Goal: Task Accomplishment & Management: Complete application form

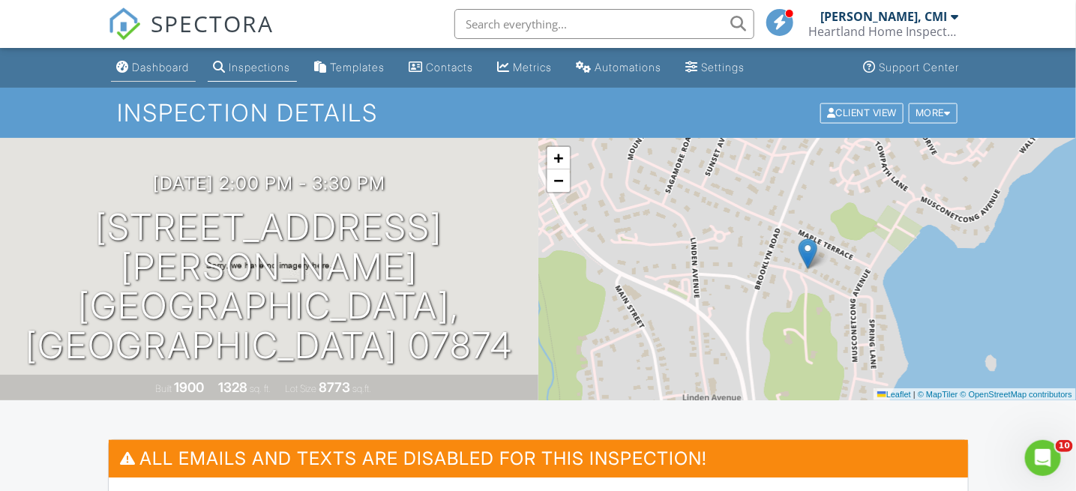
click at [164, 64] on div "Dashboard" at bounding box center [161, 67] width 57 height 13
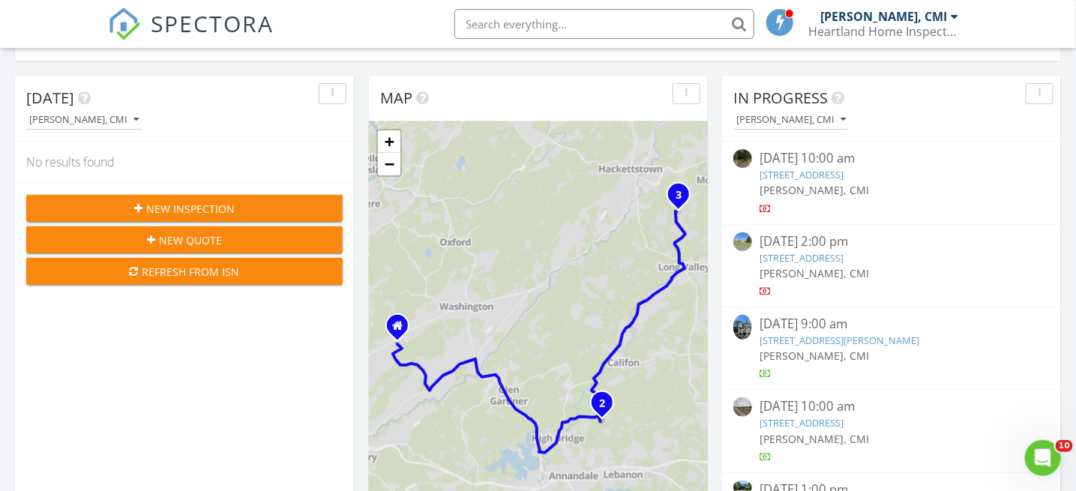
scroll to position [150, 0]
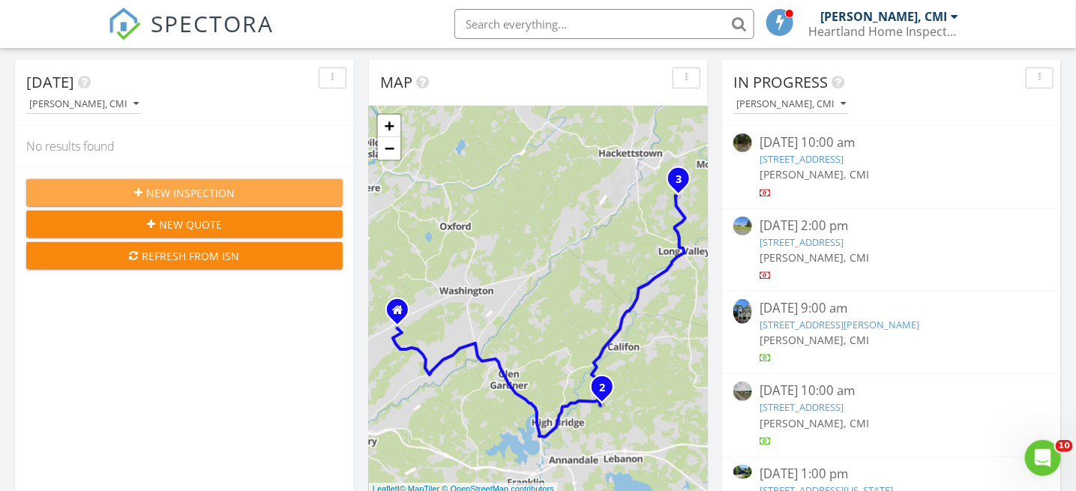
click at [187, 199] on span "New Inspection" at bounding box center [190, 193] width 89 height 16
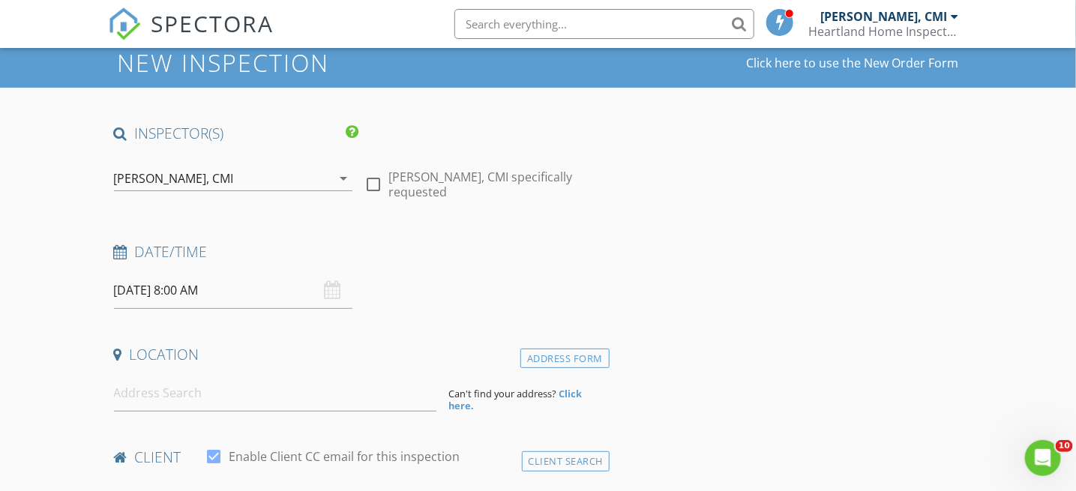
scroll to position [75, 0]
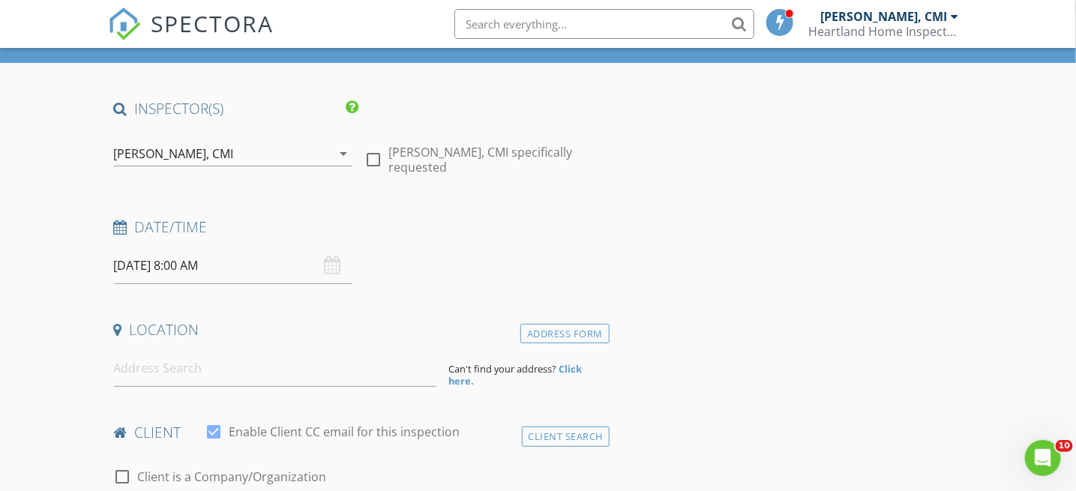
click at [224, 266] on input "08/29/2025 8:00 AM" at bounding box center [233, 266] width 239 height 37
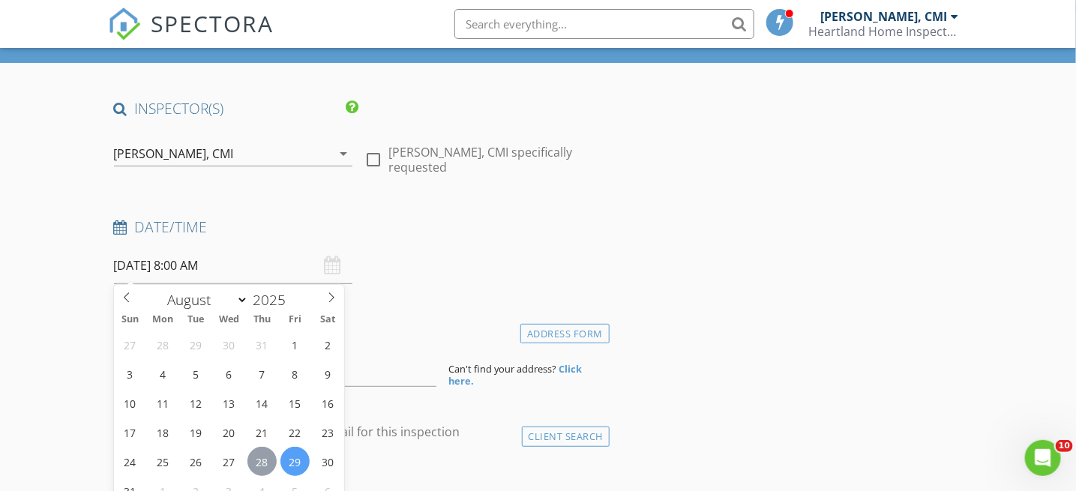
type input "08/28/2025 8:00 AM"
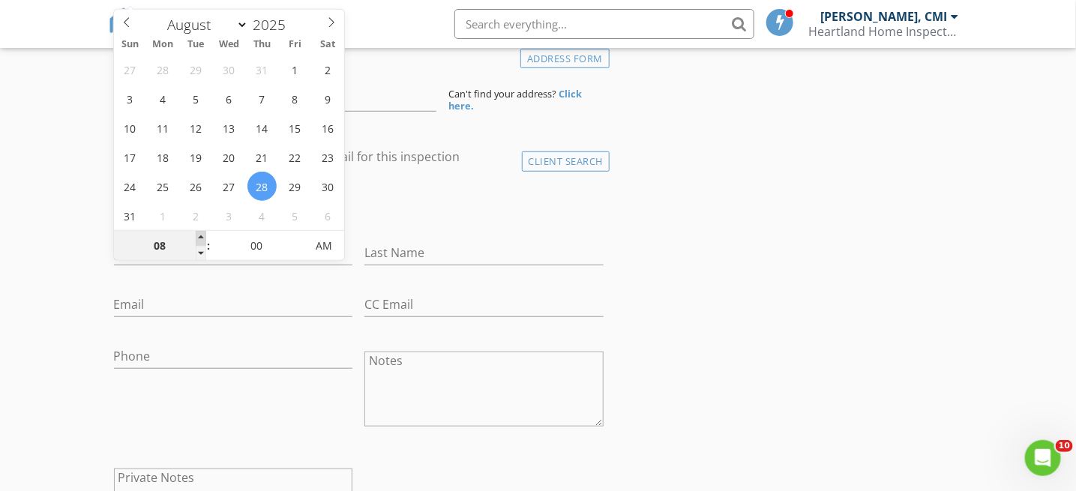
type input "09"
type input "08/28/2025 9:00 AM"
click at [200, 233] on span at bounding box center [201, 238] width 11 height 15
type input "10"
type input "[DATE] 10:00 AM"
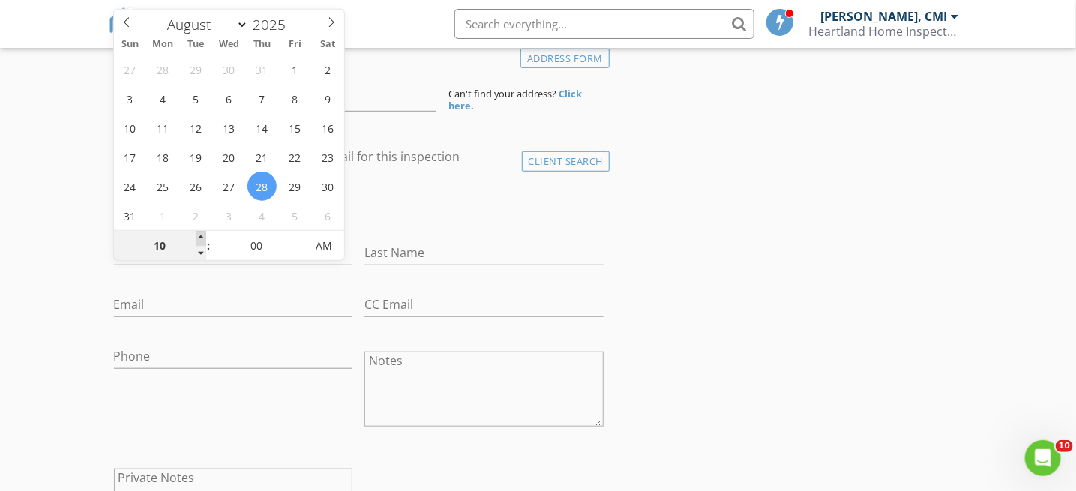
click at [200, 233] on span at bounding box center [201, 238] width 11 height 15
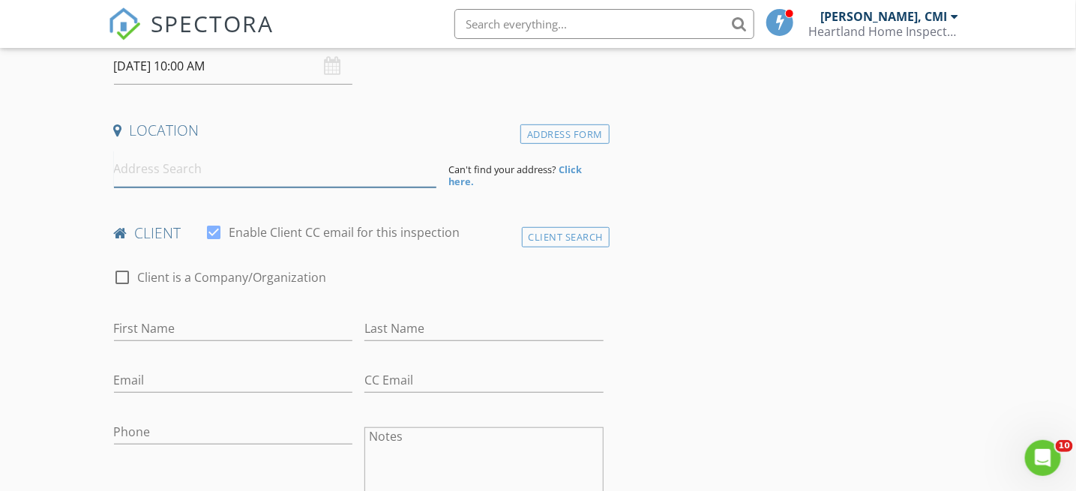
click at [167, 174] on input at bounding box center [275, 169] width 323 height 37
paste input "28 David Post Rd, Annandale, NJ 08801"
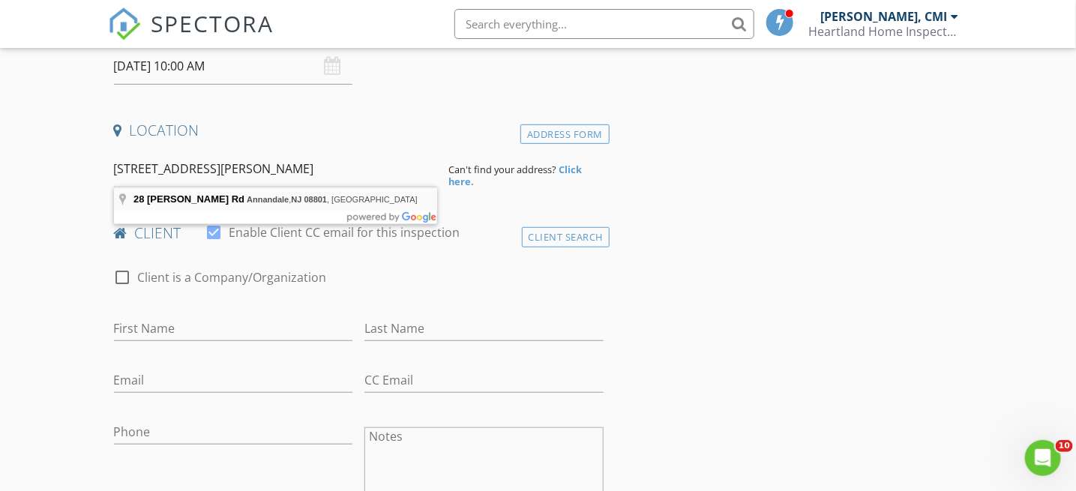
type input "28 David Post Rd, Annandale, NJ 08801, USA"
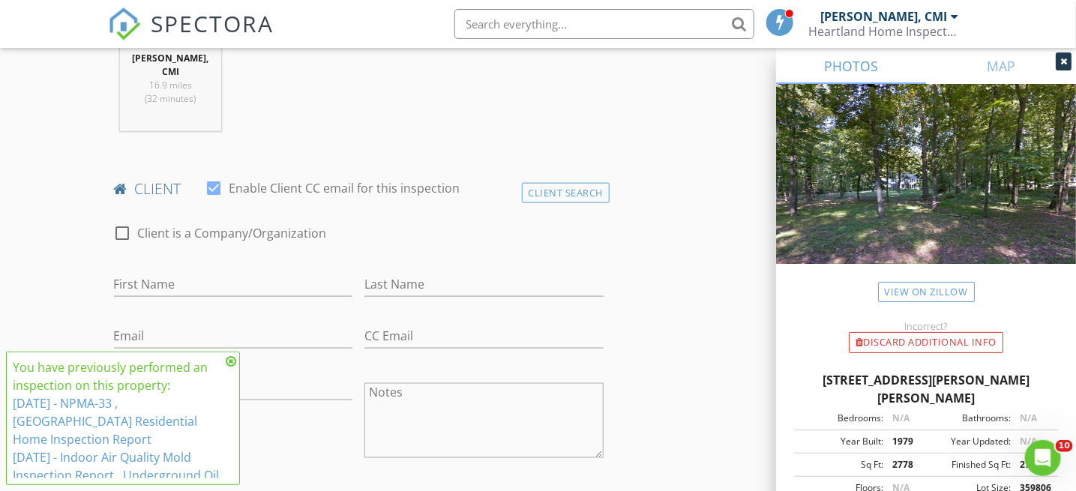
scroll to position [650, 0]
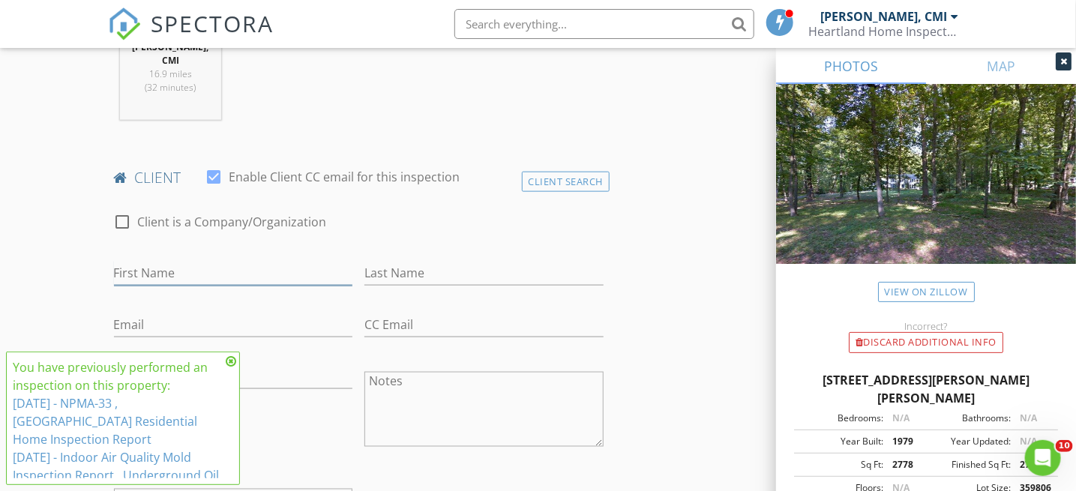
click at [124, 272] on input "First Name" at bounding box center [233, 273] width 239 height 25
type input "[PERSON_NAME]"
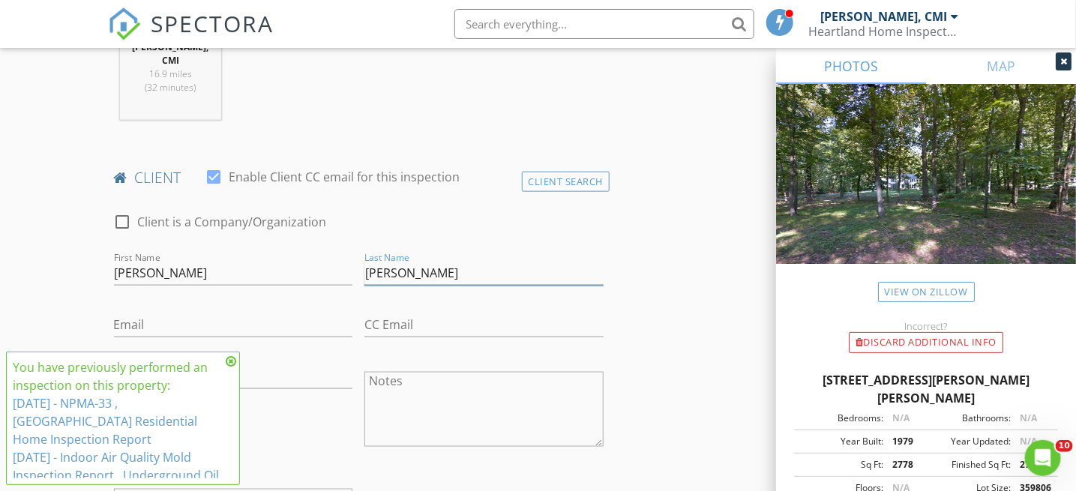
type input "[PERSON_NAME]"
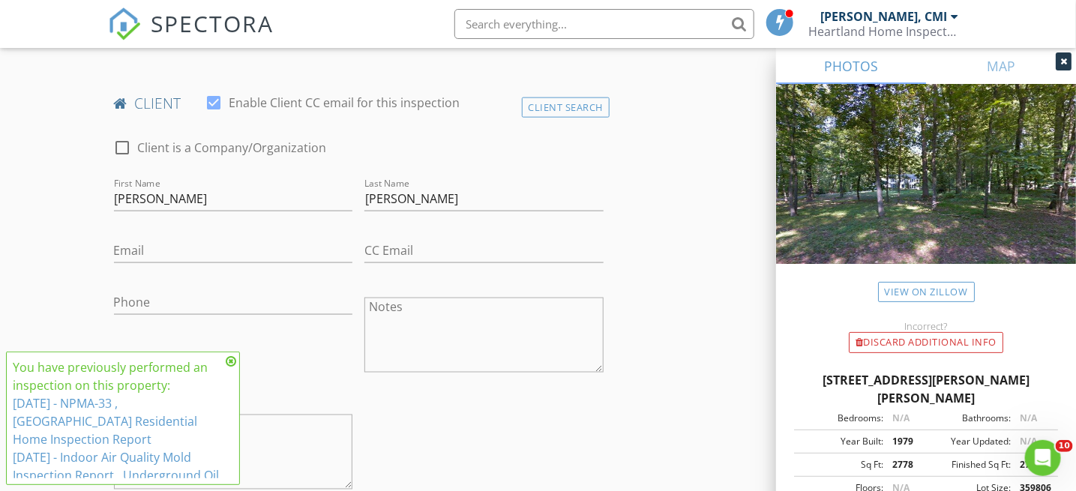
scroll to position [800, 0]
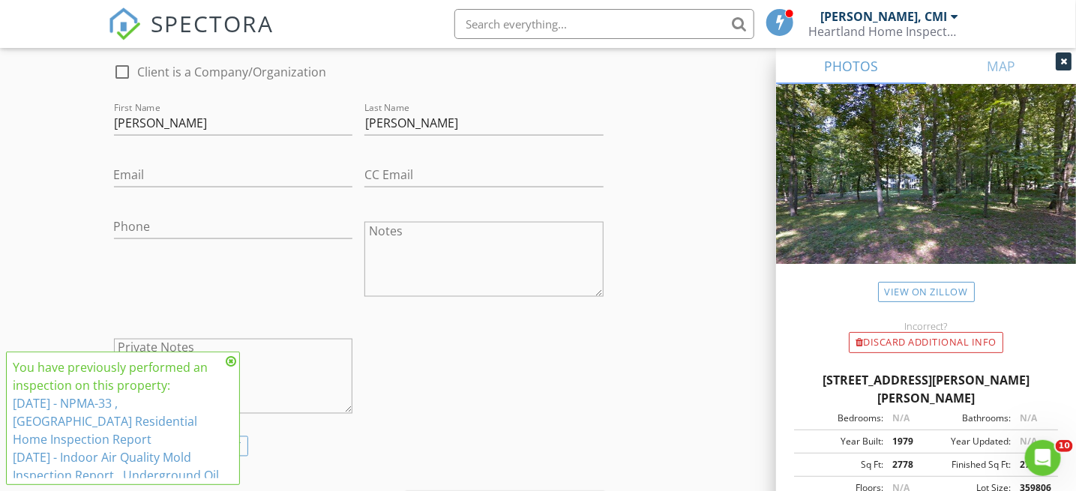
click at [233, 359] on icon at bounding box center [231, 362] width 11 height 12
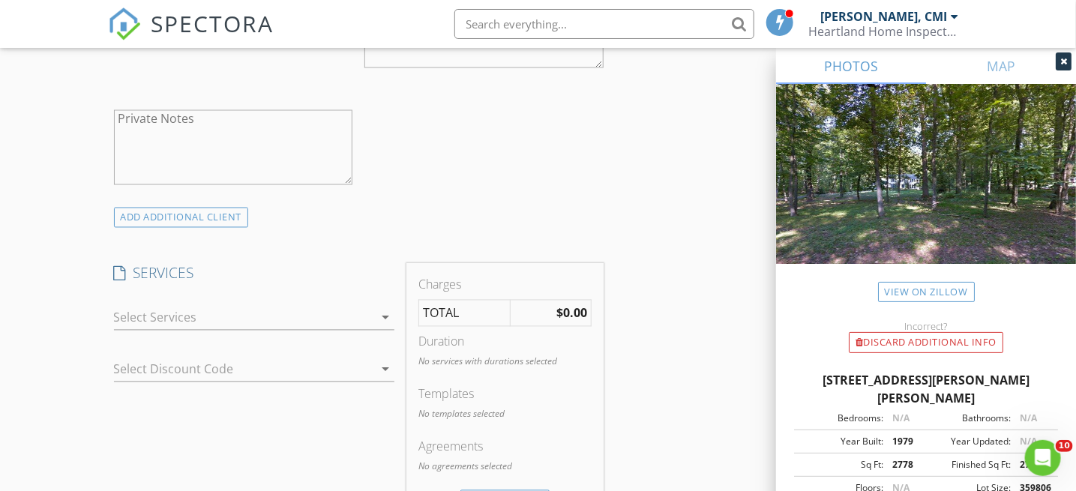
scroll to position [1100, 0]
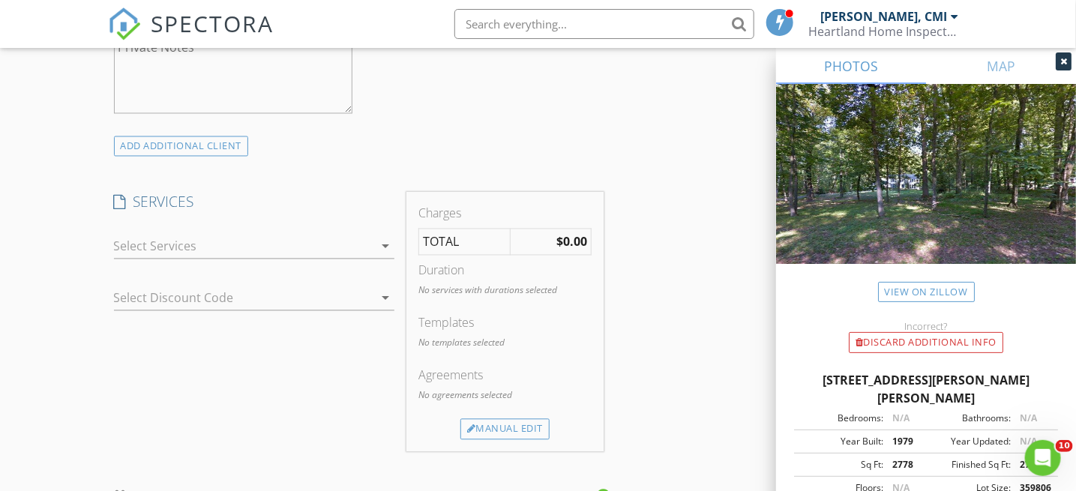
click at [127, 247] on div at bounding box center [244, 247] width 260 height 24
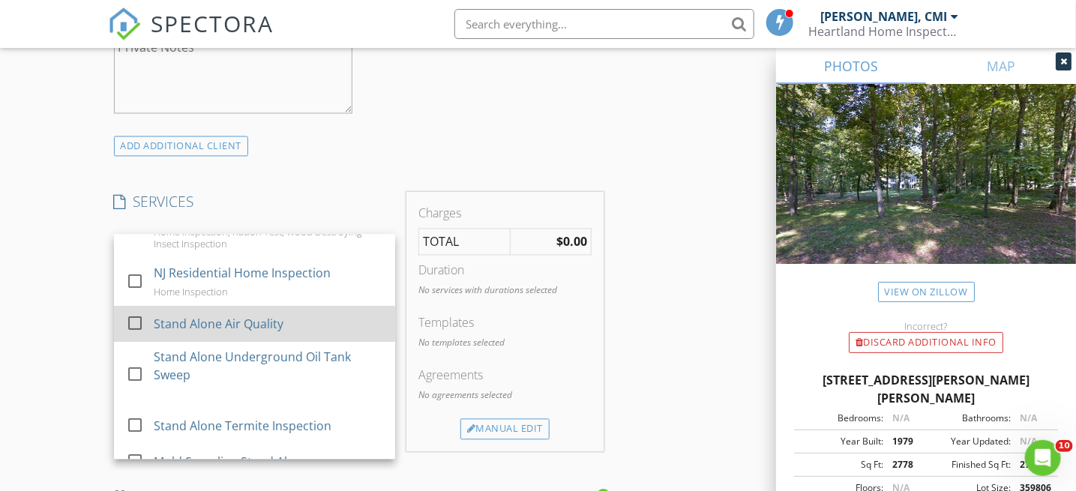
scroll to position [75, 0]
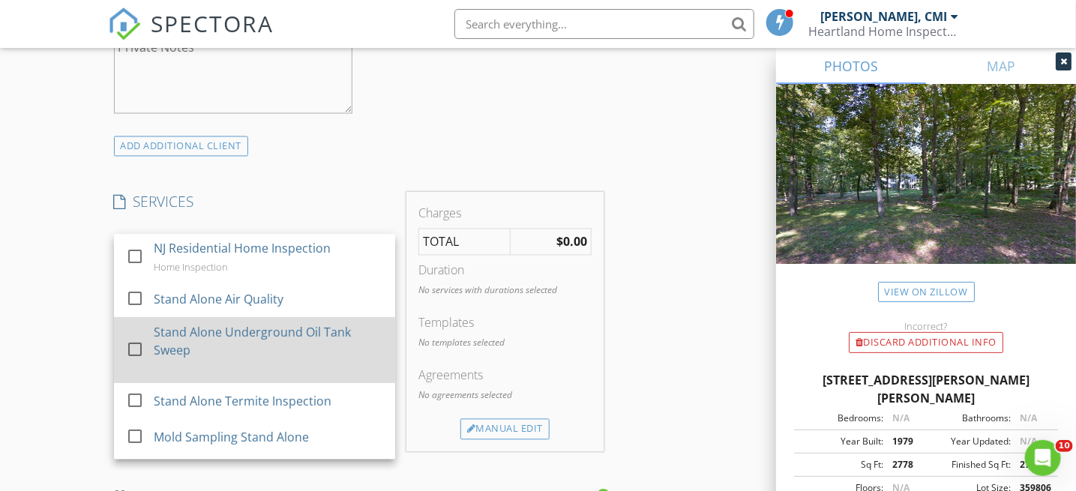
click at [140, 347] on div at bounding box center [135, 351] width 26 height 26
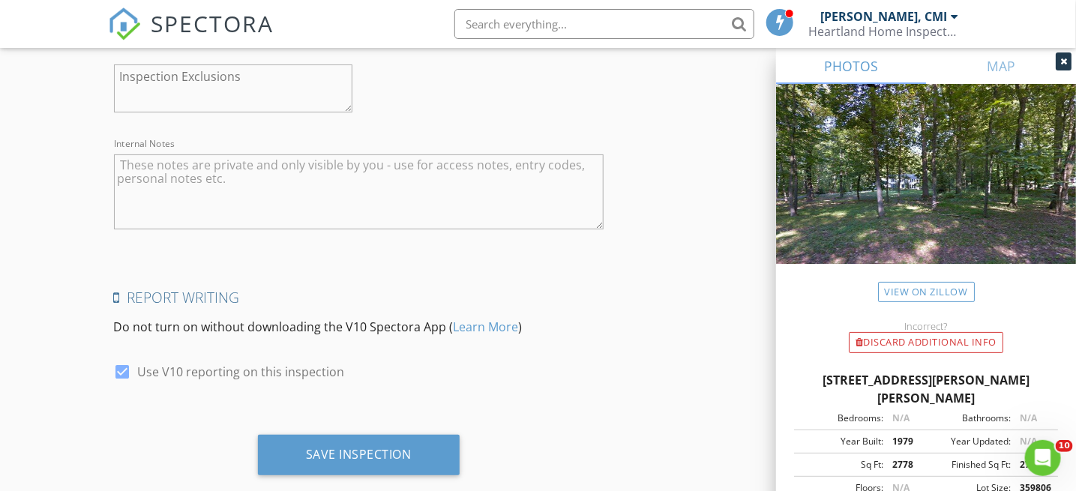
scroll to position [2321, 0]
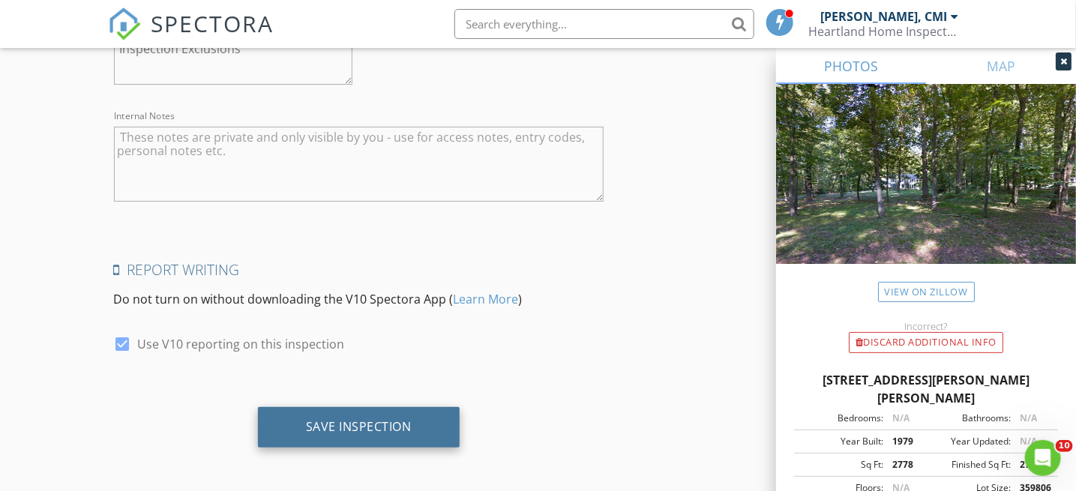
click at [351, 424] on div "Save Inspection" at bounding box center [359, 426] width 106 height 15
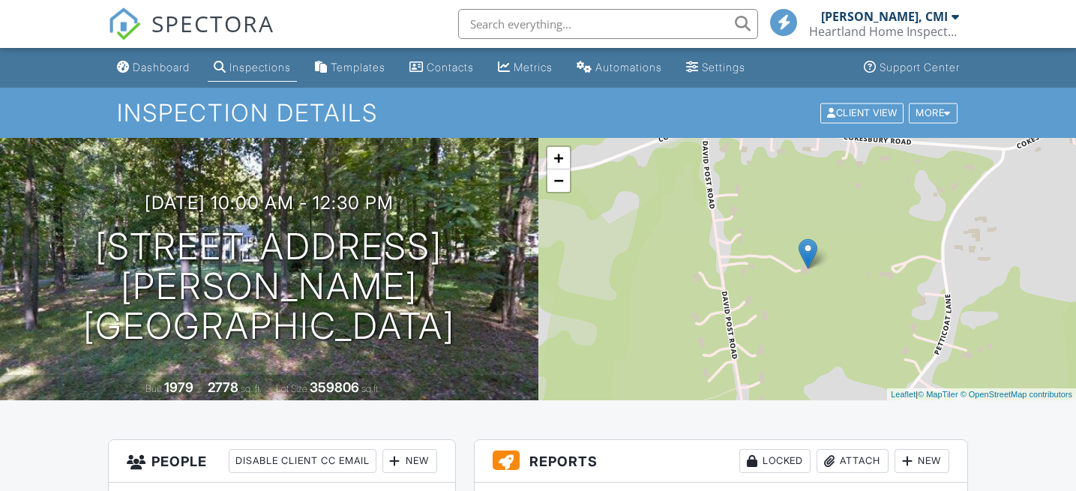
click at [932, 449] on div "New" at bounding box center [922, 461] width 55 height 24
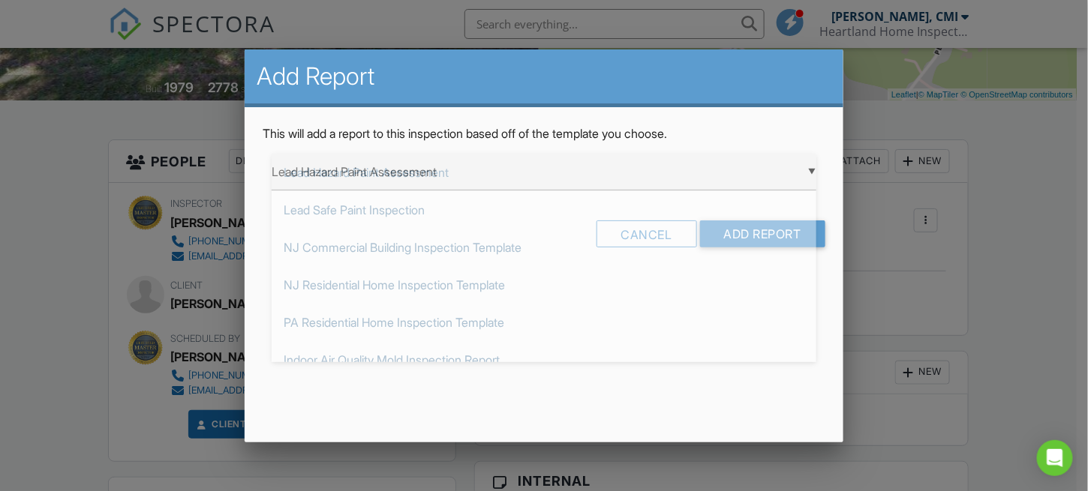
click at [747, 180] on div "▼ Lead Hazard Paint Assessment Lead Hazard Paint Assessment Lead Safe Paint Ins…" at bounding box center [544, 172] width 545 height 37
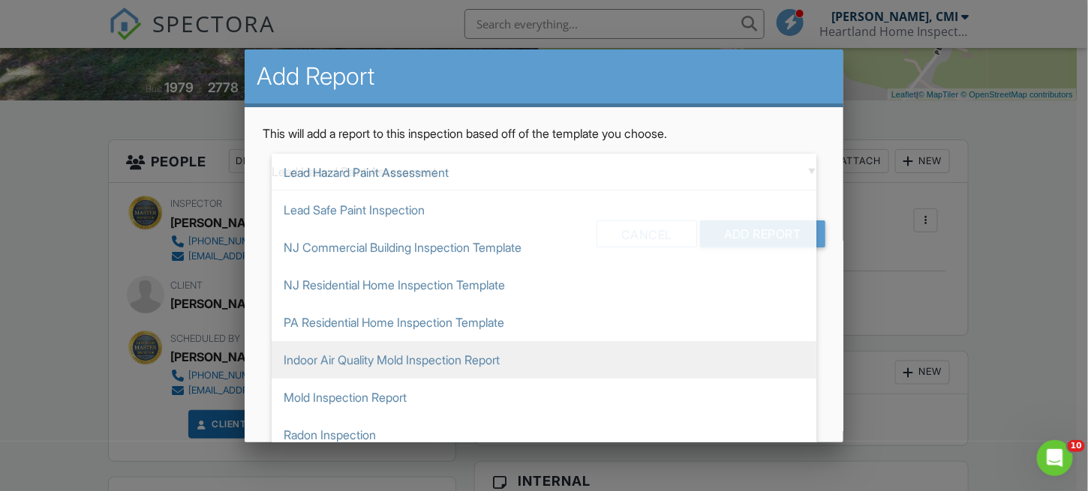
click at [425, 353] on span "Indoor Air Quality Mold Inspection Report" at bounding box center [544, 360] width 545 height 38
type input "Indoor Air Quality Mold Inspection Report"
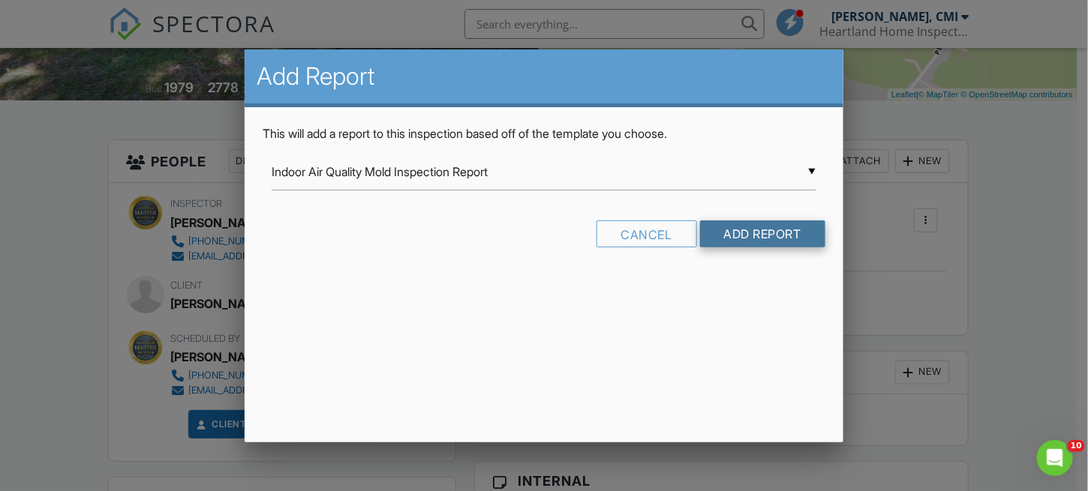
click at [713, 233] on input "Add Report" at bounding box center [762, 234] width 125 height 27
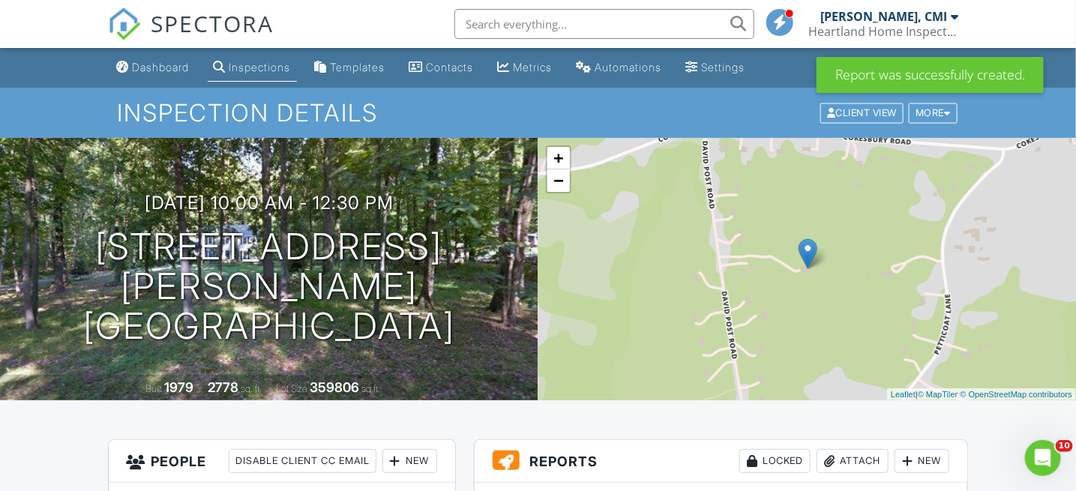
scroll to position [300, 0]
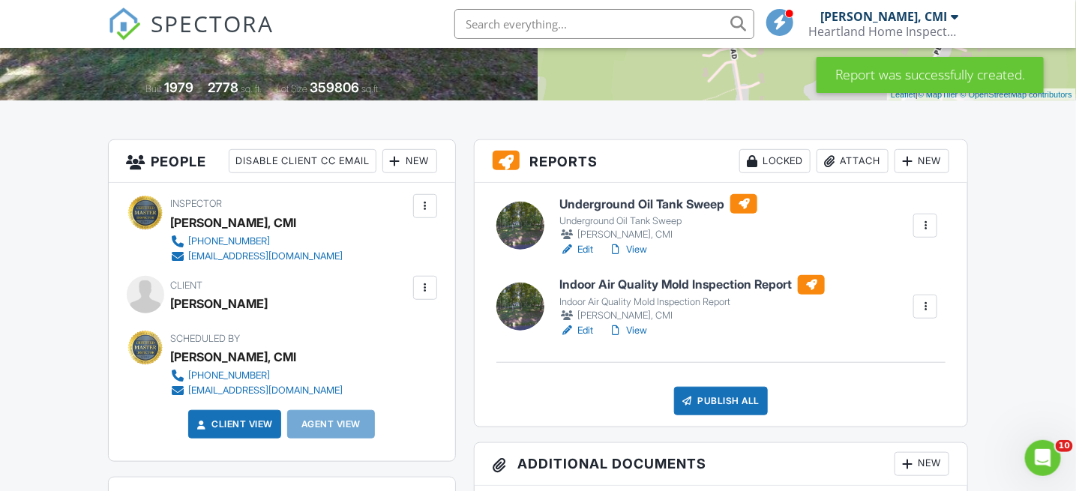
click at [589, 251] on link "Edit" at bounding box center [577, 249] width 34 height 15
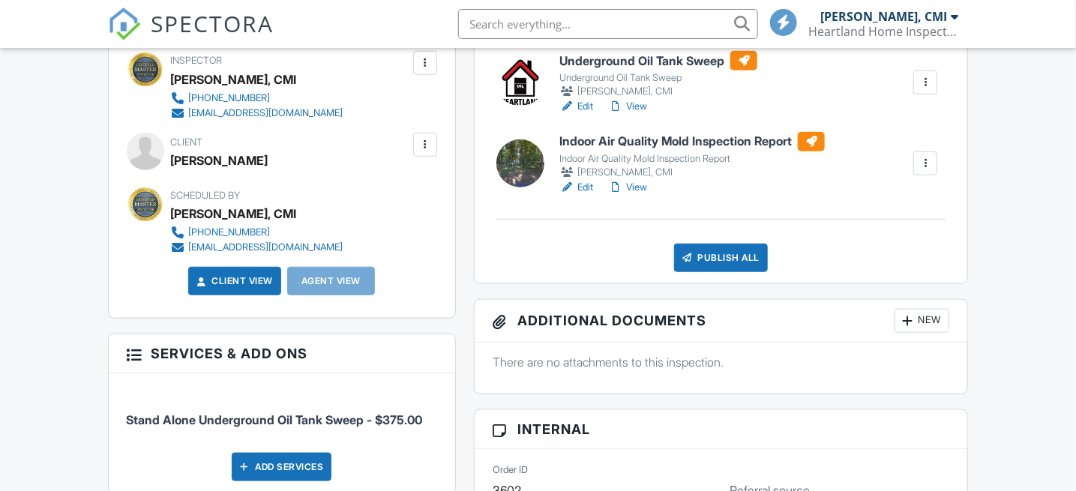
scroll to position [450, 0]
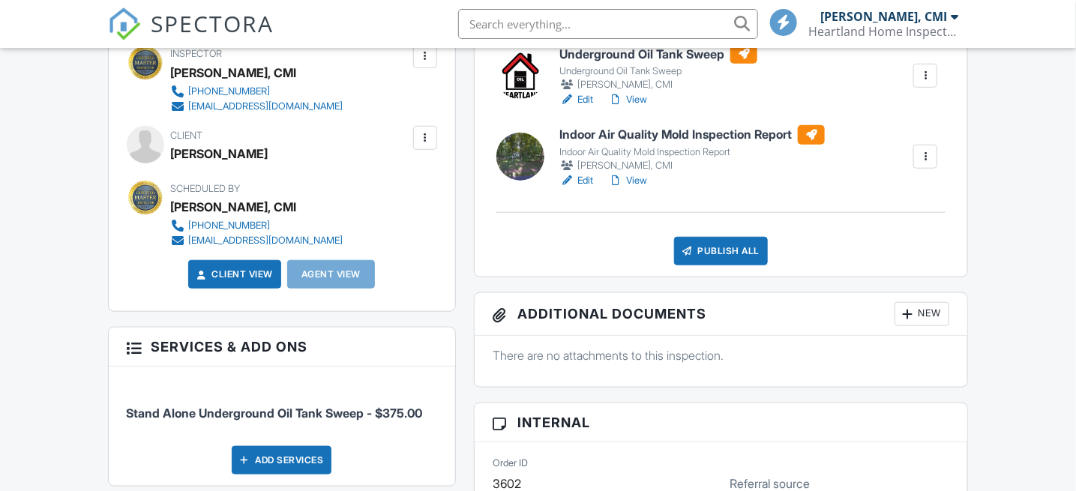
click at [579, 180] on link "Edit" at bounding box center [577, 180] width 34 height 15
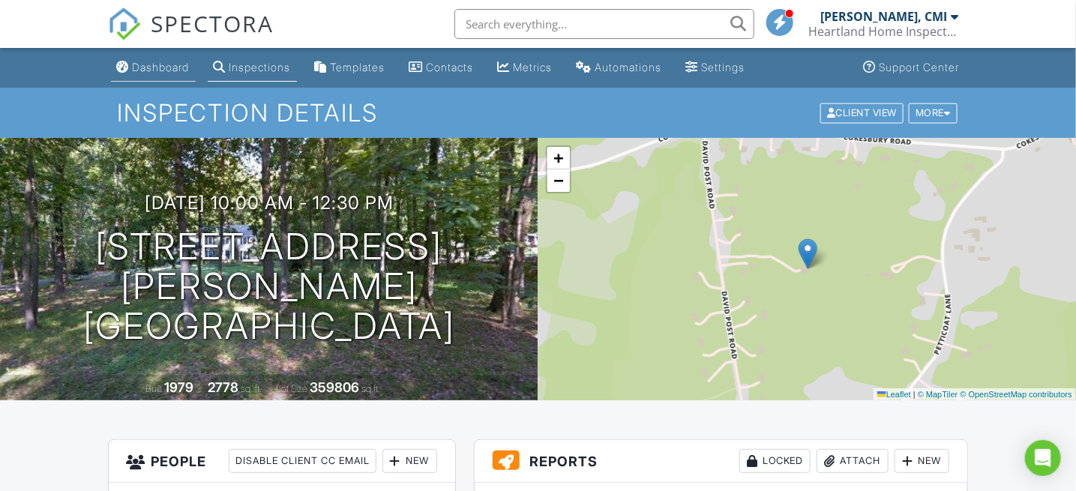
click at [170, 59] on link "Dashboard" at bounding box center [153, 68] width 85 height 28
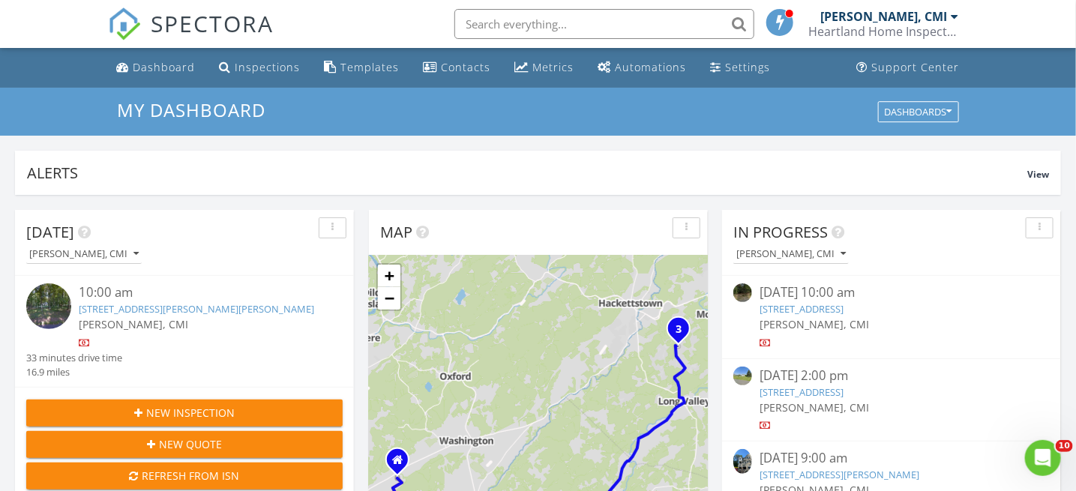
scroll to position [75, 0]
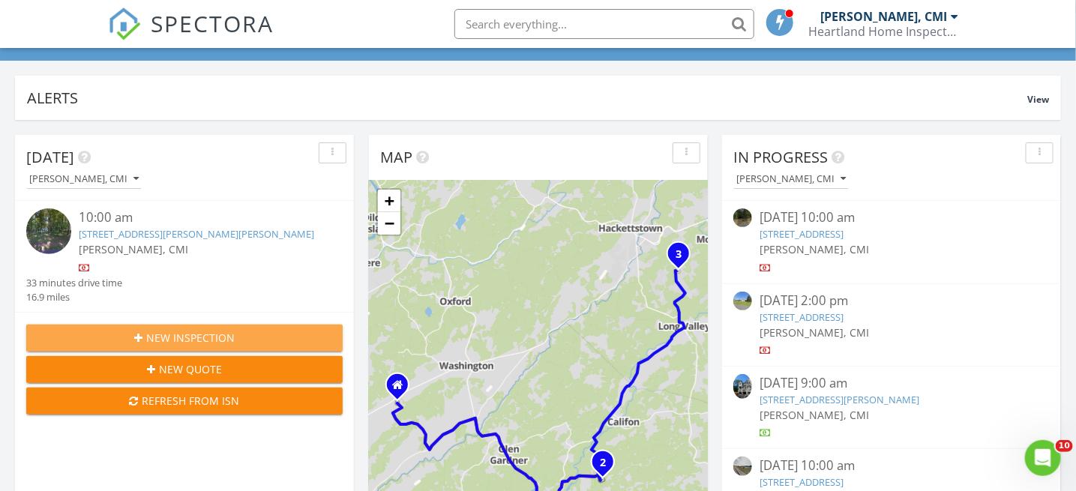
click at [159, 336] on span "New Inspection" at bounding box center [190, 338] width 89 height 16
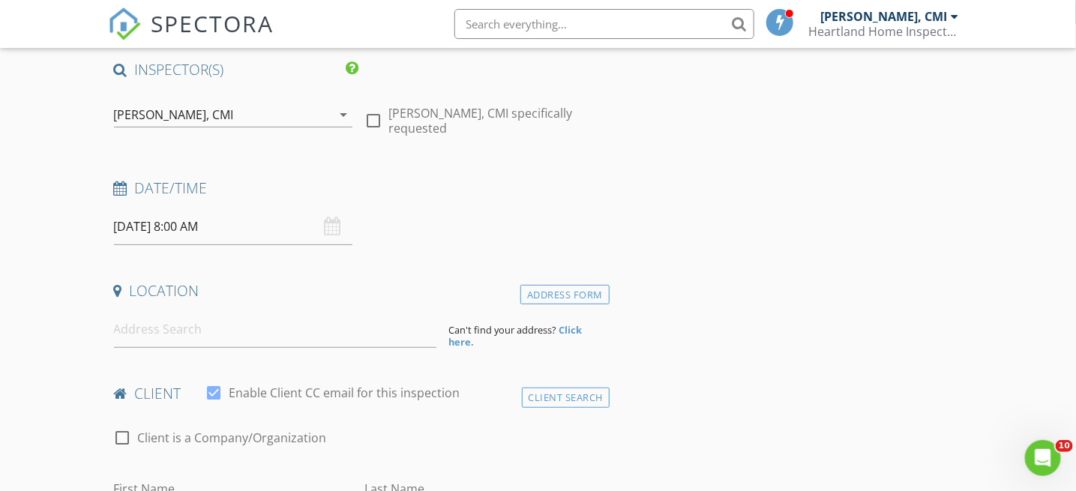
scroll to position [150, 0]
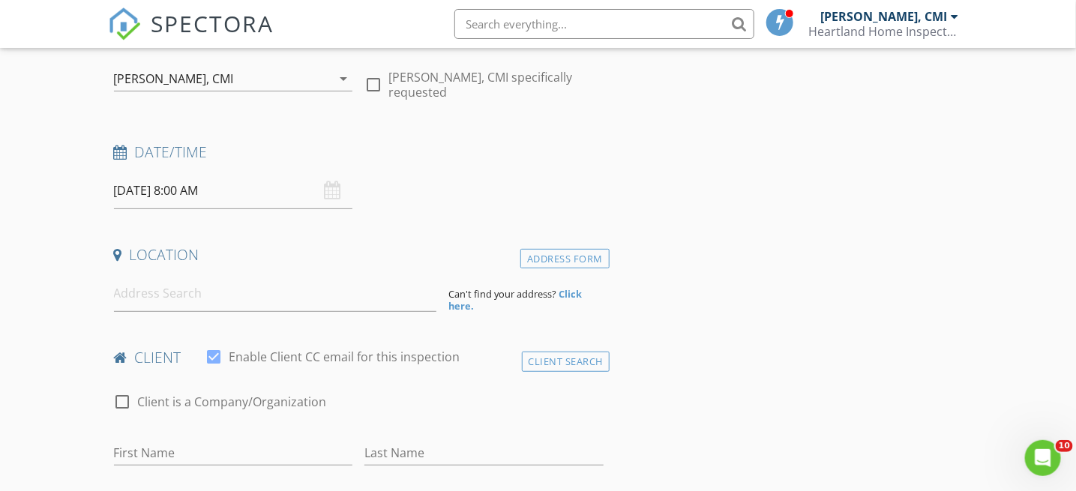
click at [273, 192] on input "08/29/2025 8:00 AM" at bounding box center [233, 191] width 239 height 37
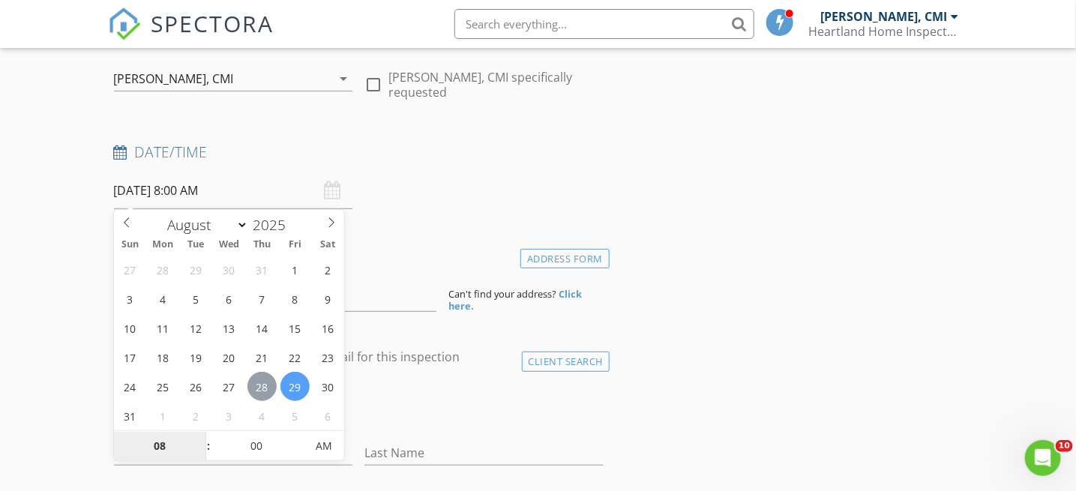
type input "08/28/2025 8:00 AM"
type input "09"
type input "08/28/2025 9:00 AM"
click at [202, 434] on span at bounding box center [201, 438] width 11 height 15
type input "10"
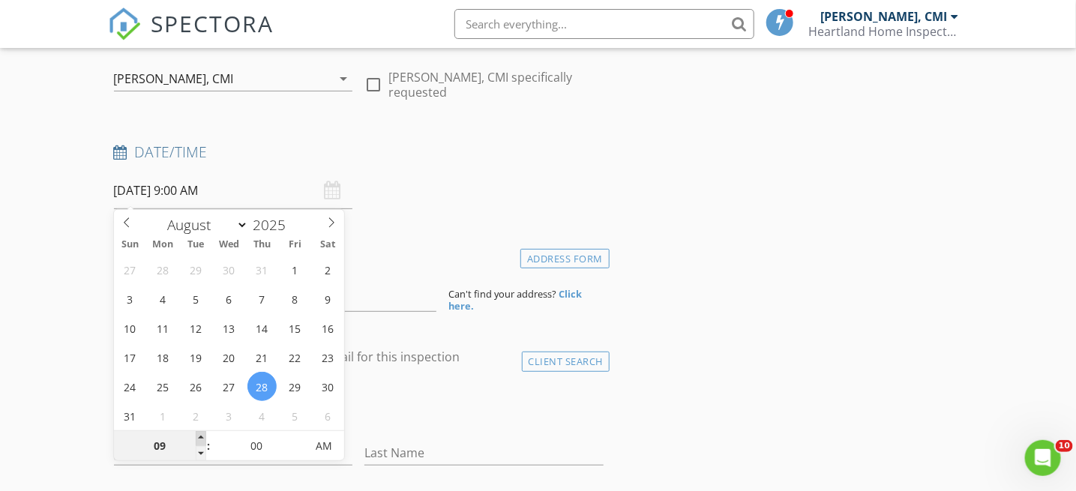
type input "08/28/2025 10:00 AM"
click at [202, 434] on span at bounding box center [201, 438] width 11 height 15
type input "11"
type input "08/28/2025 11:00 AM"
click at [202, 434] on span at bounding box center [201, 438] width 11 height 15
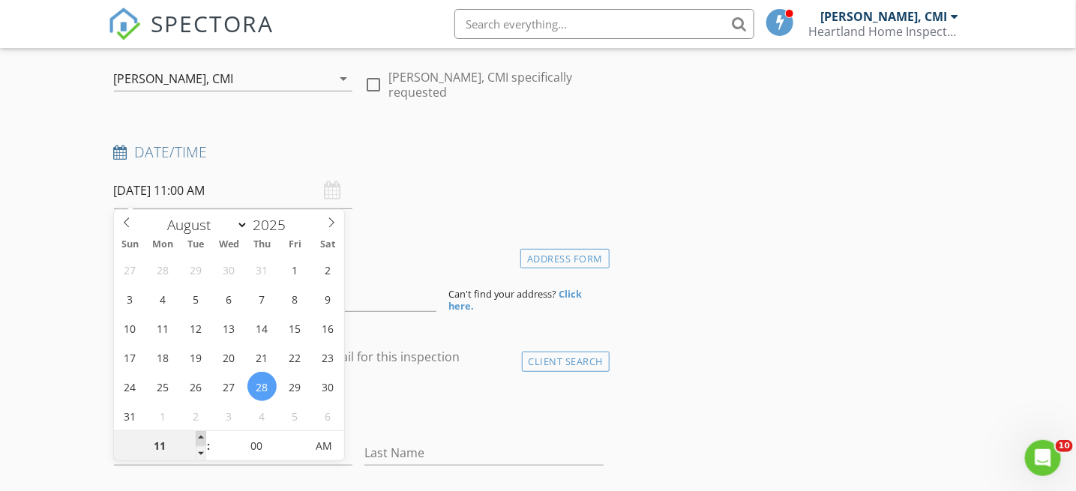
type input "12"
type input "08/28/2025 12:00 PM"
click at [202, 434] on span at bounding box center [201, 438] width 11 height 15
type input "01"
type input "[DATE] 1:00 PM"
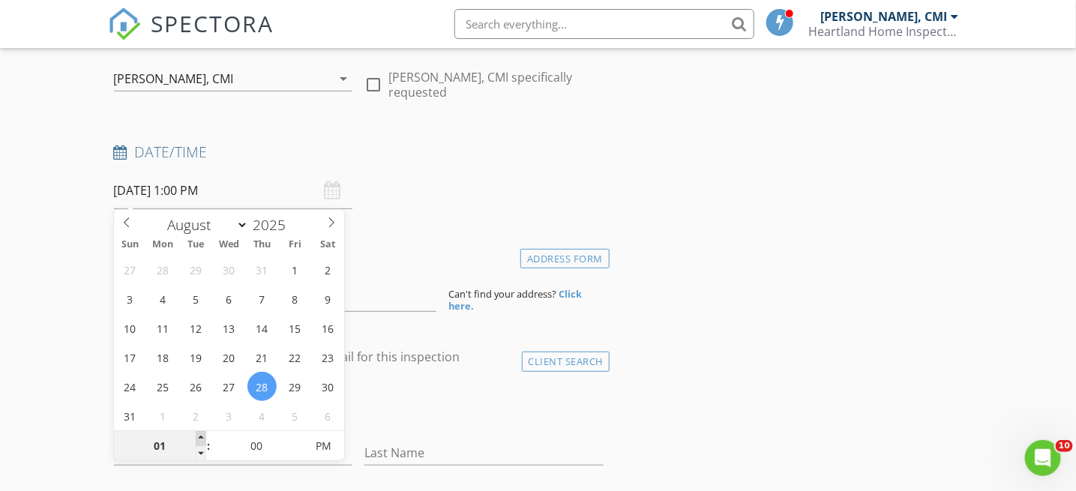
click at [202, 434] on span at bounding box center [201, 438] width 11 height 15
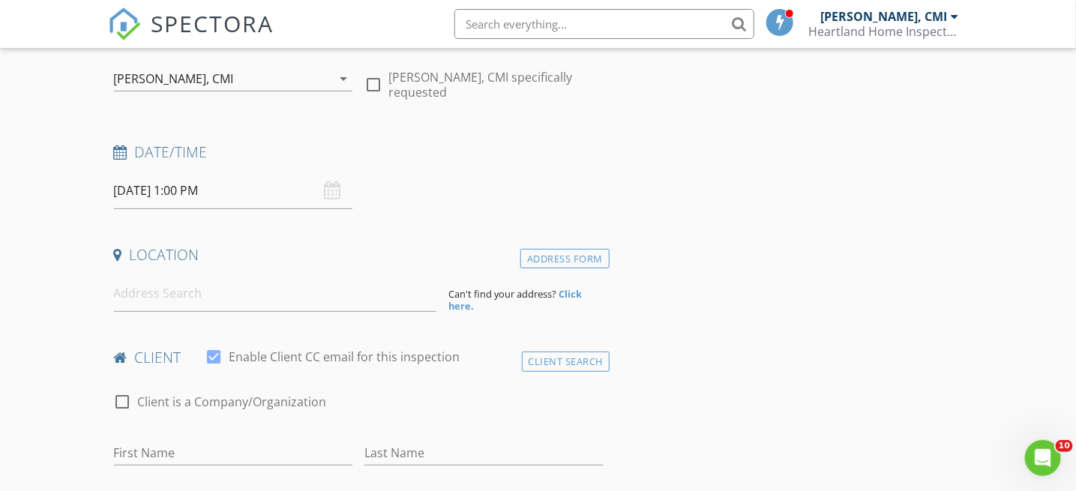
click at [145, 290] on input at bounding box center [275, 293] width 323 height 37
paste input "17 E Dreahook Rd, Whitehouse Station, NJ 08889"
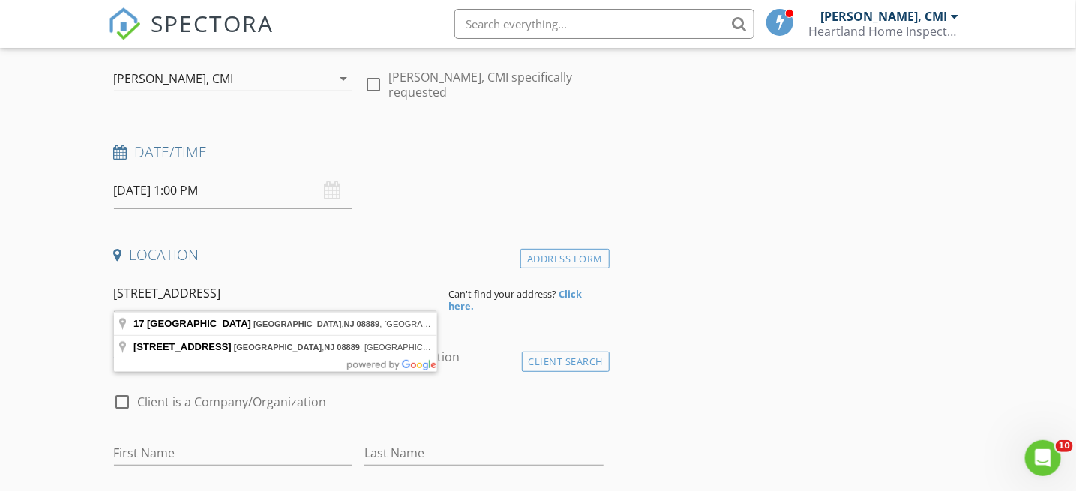
type input "17 Dreahook Road East, Whitehouse Station, NJ 08889, USA"
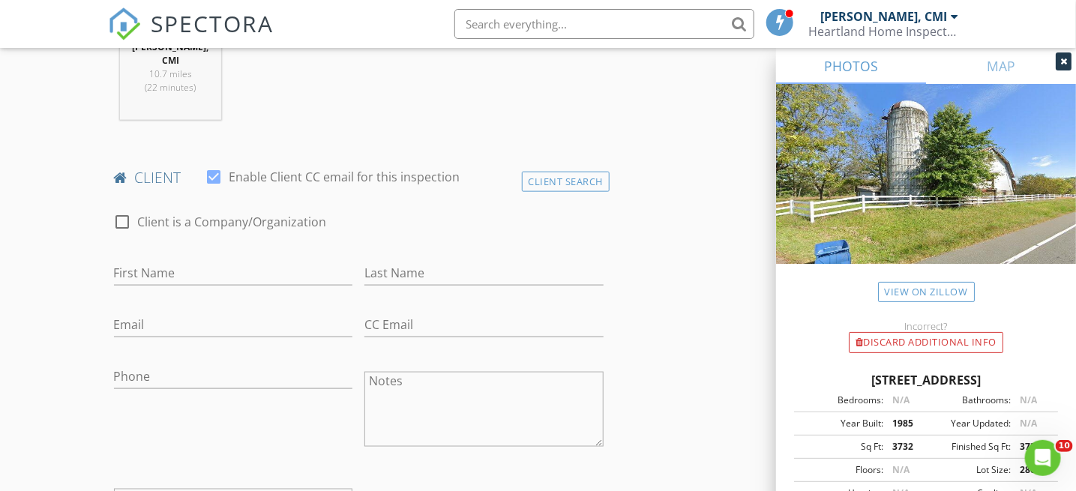
scroll to position [675, 0]
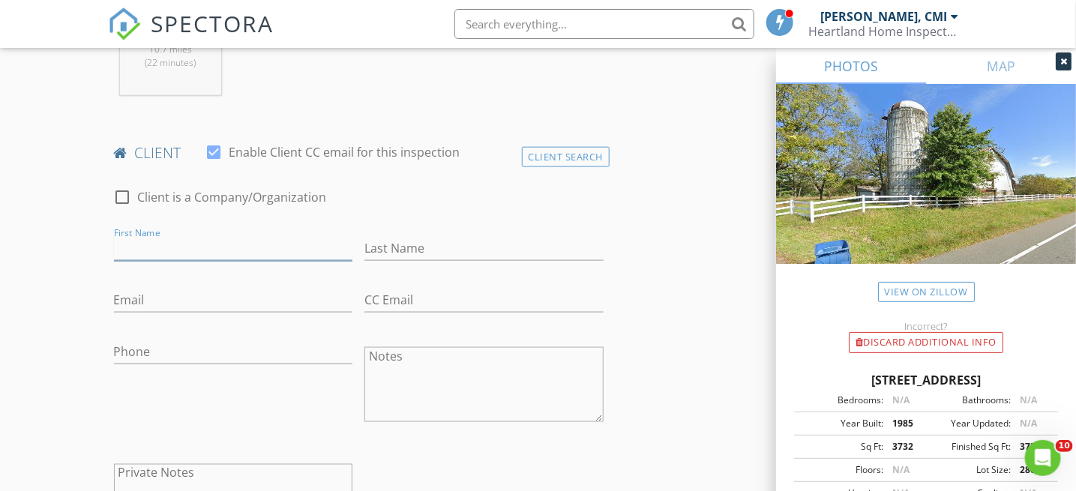
click at [131, 248] on input "First Name" at bounding box center [233, 248] width 239 height 25
type input "[PERSON_NAME]"
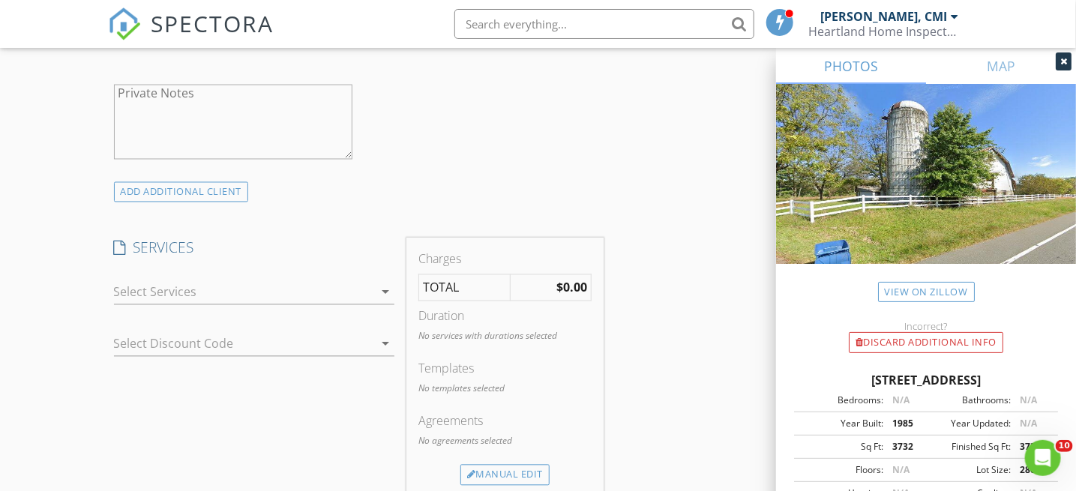
scroll to position [1125, 0]
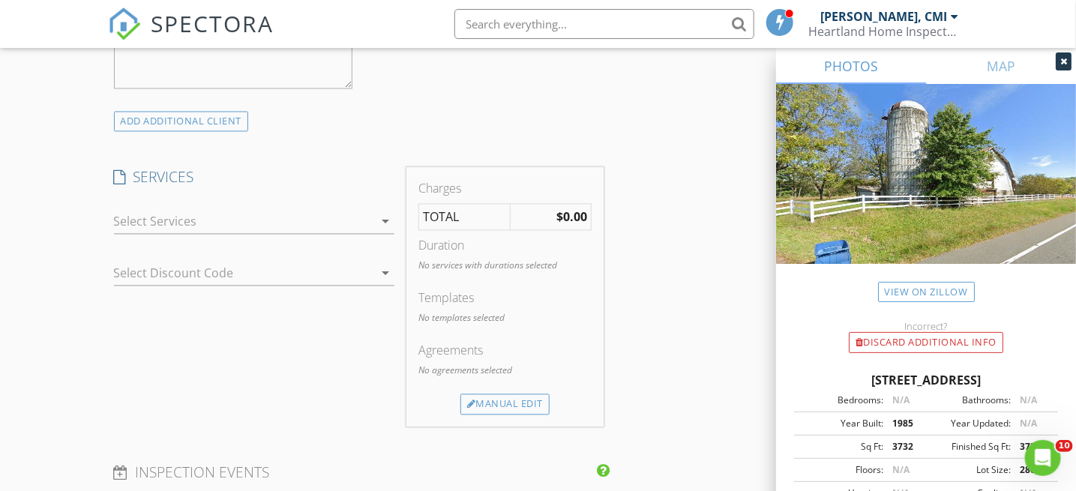
type input "[PERSON_NAME]"
click at [134, 229] on div at bounding box center [244, 222] width 260 height 24
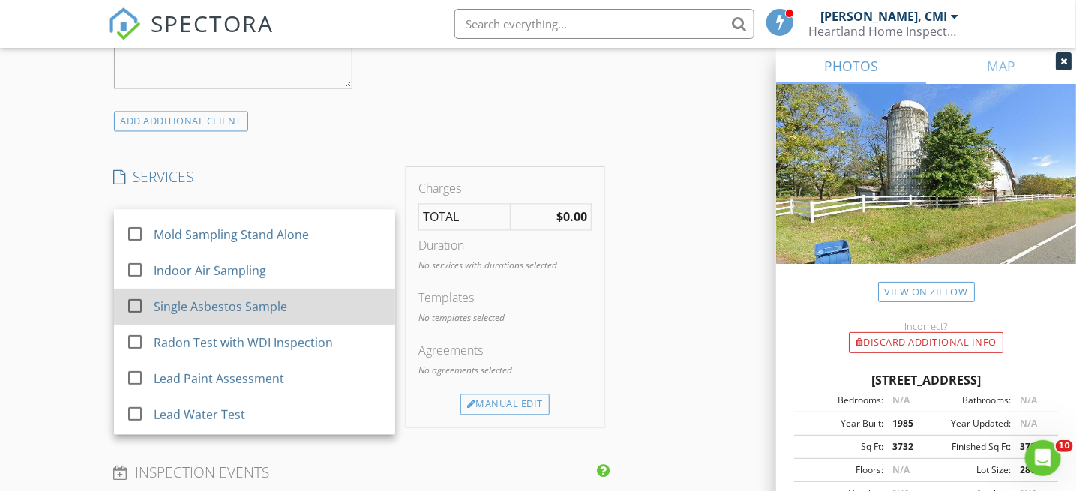
scroll to position [275, 0]
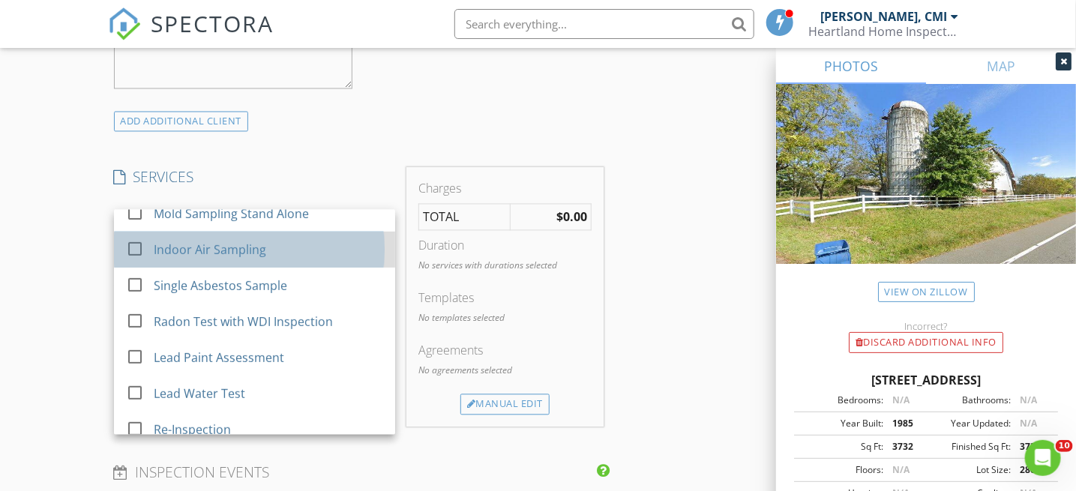
click at [153, 247] on div "Indoor Air Sampling" at bounding box center [209, 250] width 113 height 18
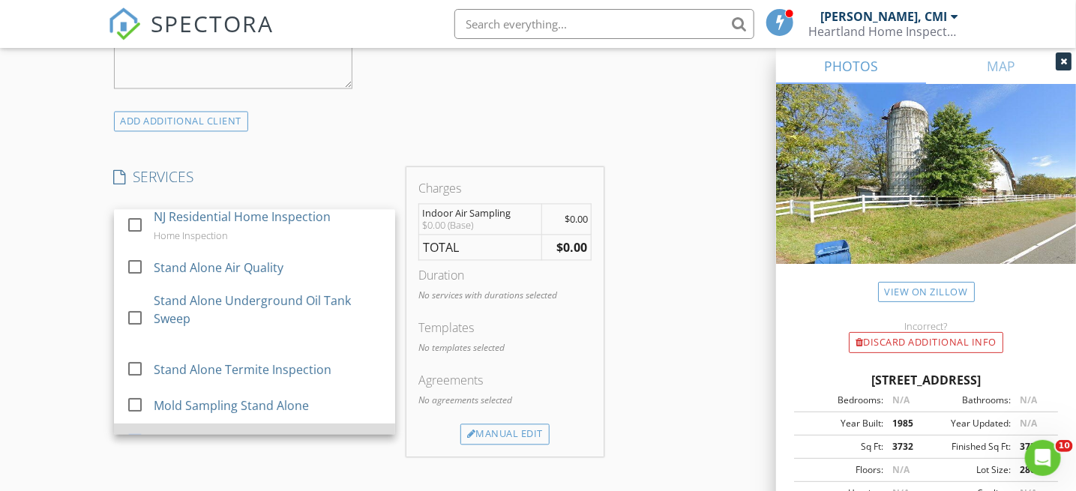
scroll to position [50, 0]
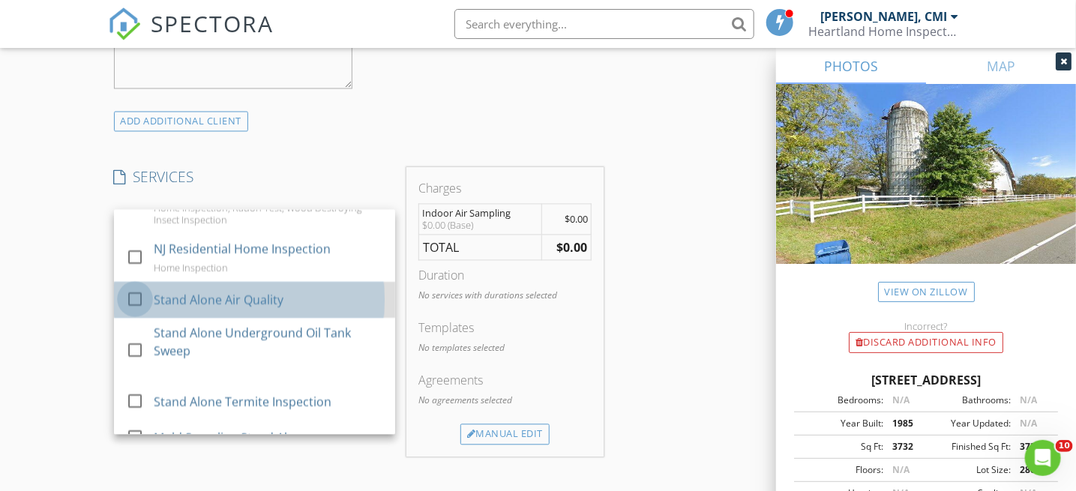
click at [140, 294] on div at bounding box center [135, 300] width 26 height 26
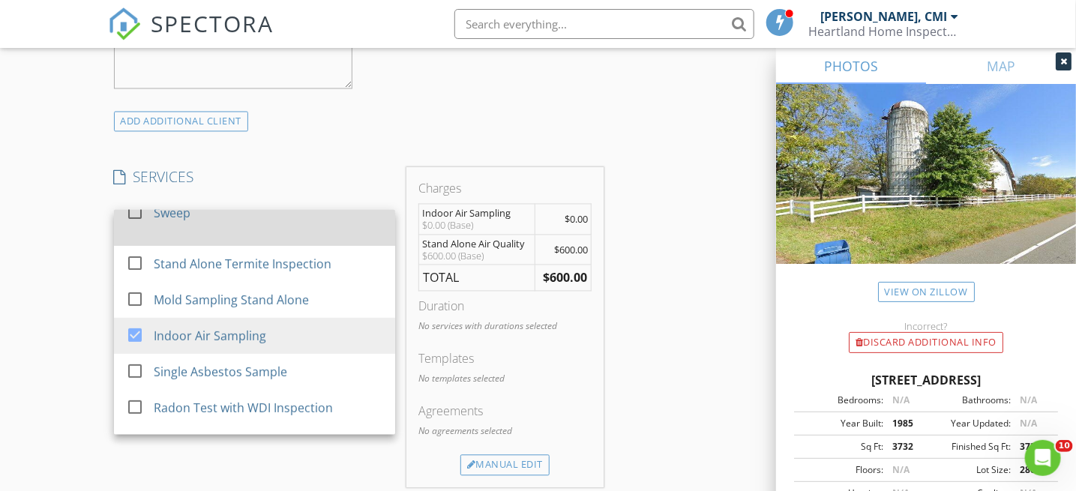
scroll to position [200, 0]
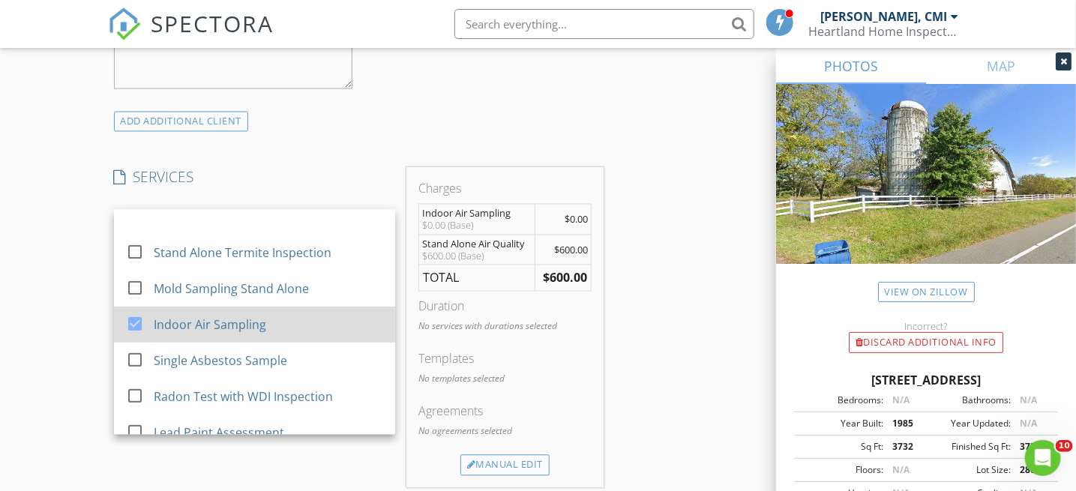
click at [140, 321] on div at bounding box center [135, 324] width 26 height 26
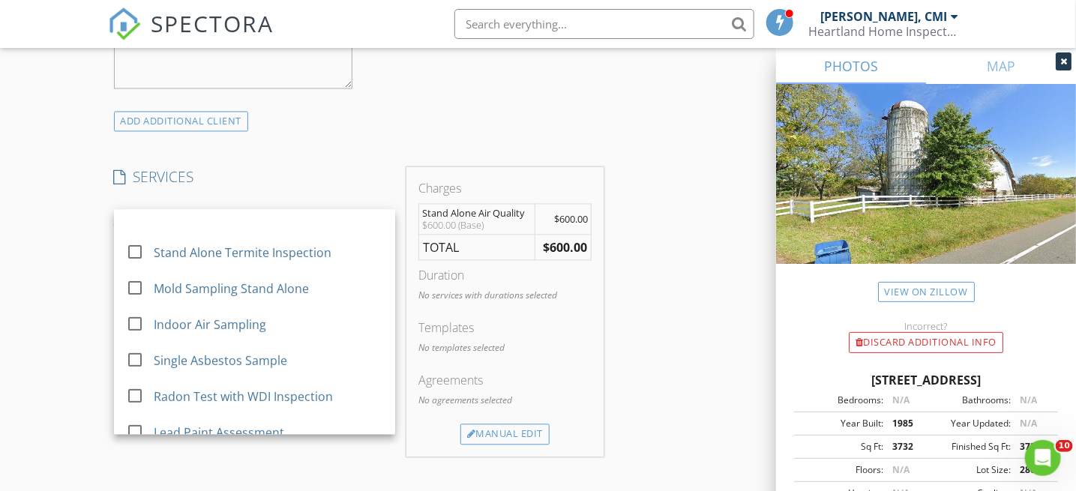
click at [80, 266] on div "New Inspection Click here to use the New Order Form INSPECTOR(S) check_box Edwa…" at bounding box center [538, 320] width 1076 height 2715
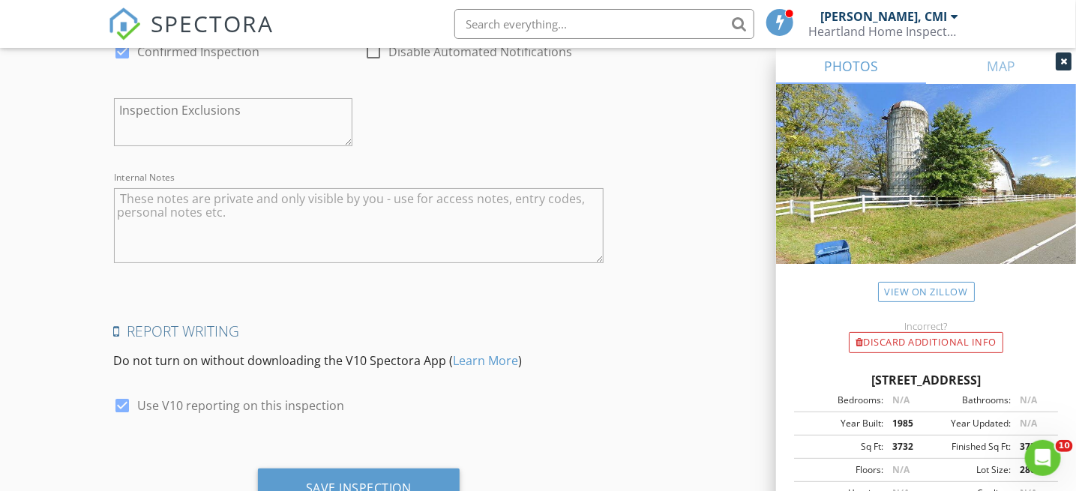
scroll to position [2250, 0]
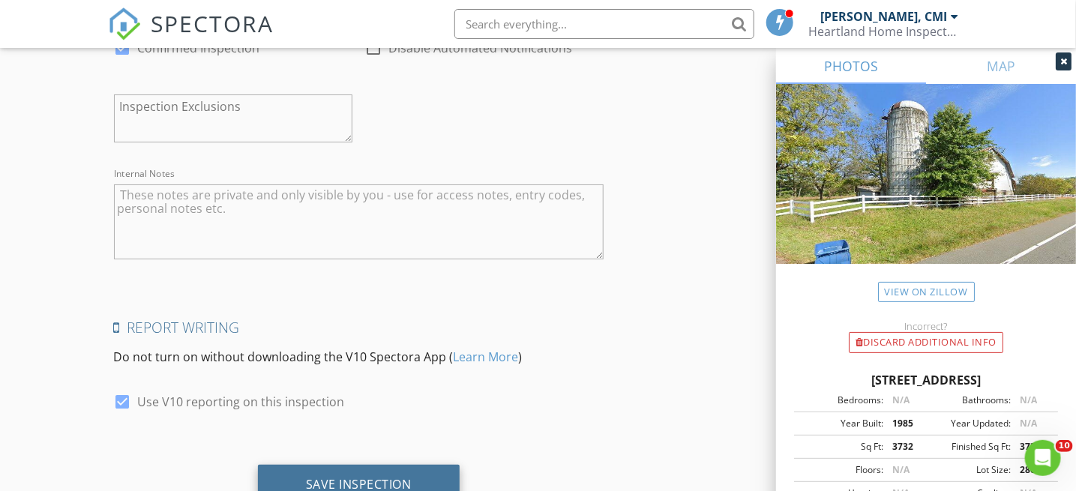
click at [322, 479] on div "Save Inspection" at bounding box center [359, 484] width 106 height 15
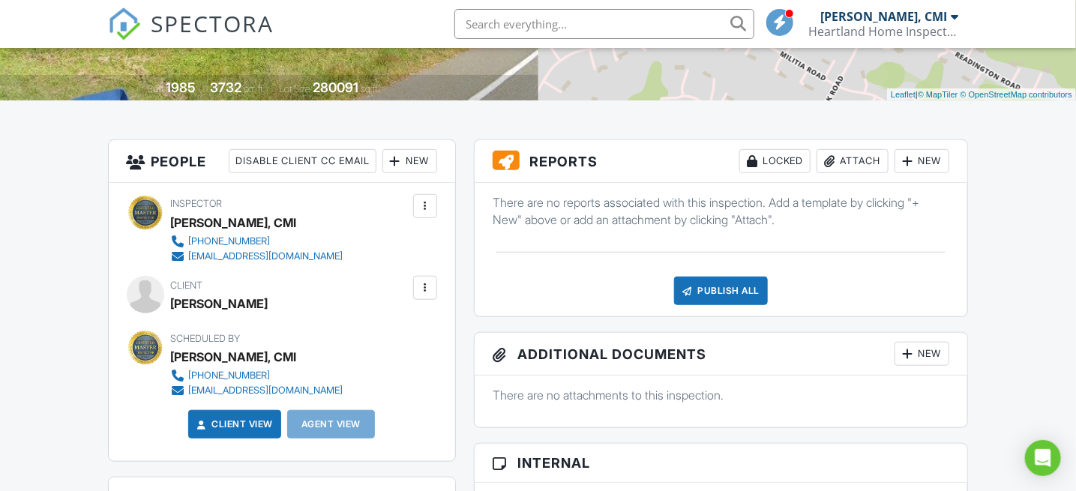
click at [911, 161] on div at bounding box center [907, 161] width 15 height 15
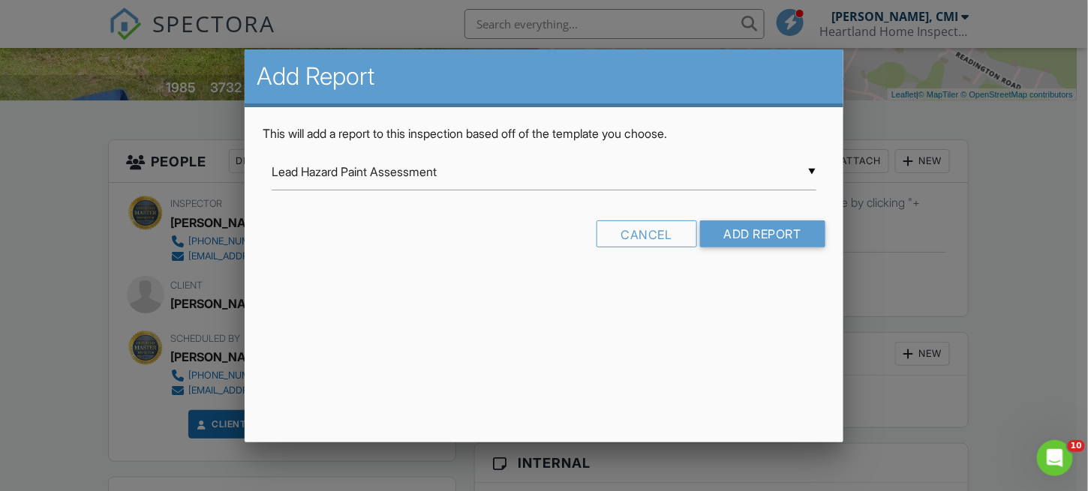
click at [655, 173] on div "▼ Lead Hazard Paint Assessment Lead Hazard Paint Assessment Lead Safe Paint Ins…" at bounding box center [544, 172] width 545 height 37
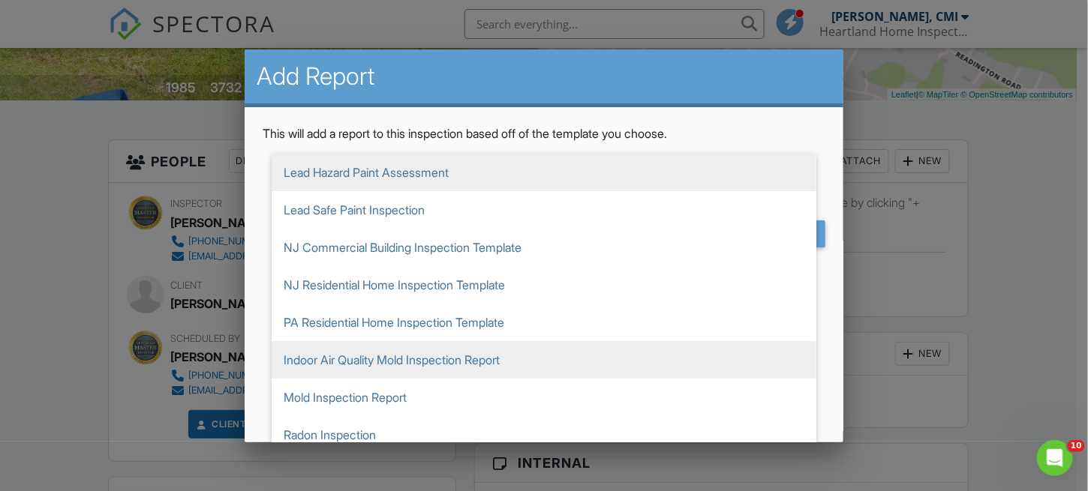
click at [449, 355] on span "Indoor Air Quality Mold Inspection Report" at bounding box center [544, 360] width 545 height 38
type input "Indoor Air Quality Mold Inspection Report"
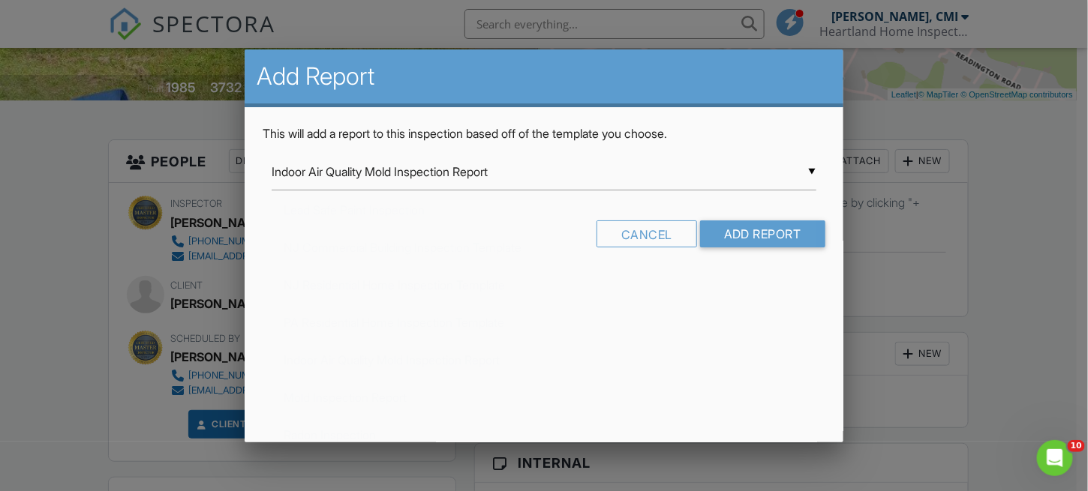
scroll to position [74, 0]
click at [753, 236] on input "Add Report" at bounding box center [762, 234] width 125 height 27
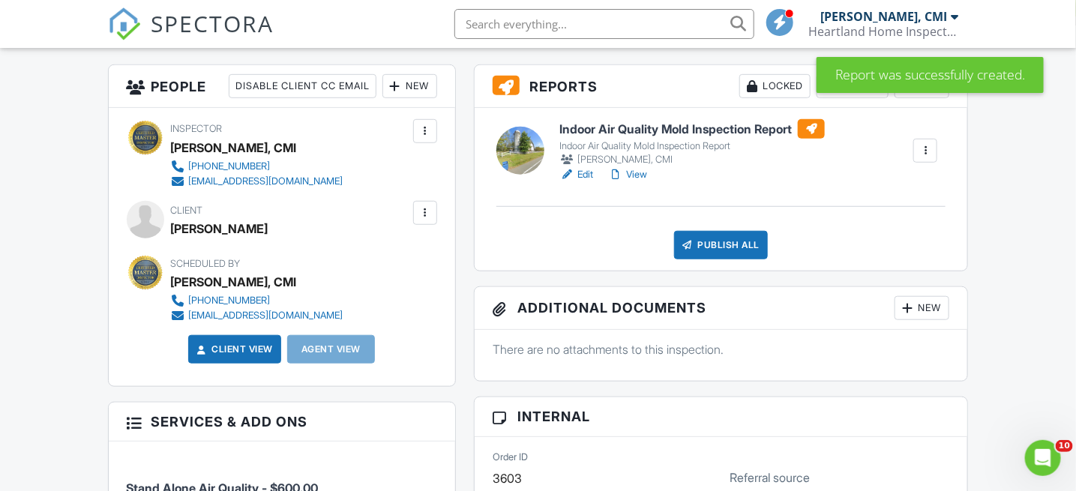
click at [584, 174] on link "Edit" at bounding box center [577, 174] width 34 height 15
